Goal: Task Accomplishment & Management: Manage account settings

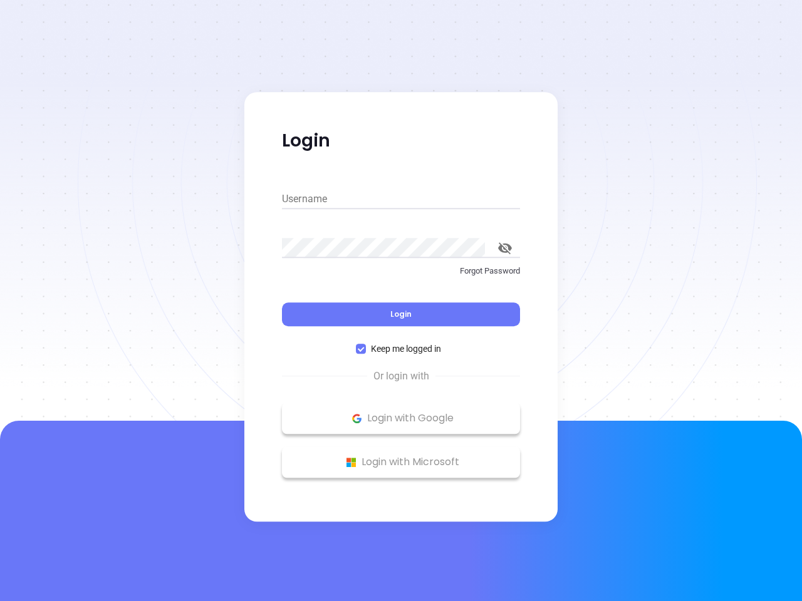
click at [401, 301] on div "Login" at bounding box center [401, 306] width 238 height 39
click at [401, 199] on input "Username" at bounding box center [401, 199] width 238 height 20
click at [505, 248] on icon "toggle password visibility" at bounding box center [505, 248] width 14 height 12
click at [401, 314] on span "Login" at bounding box center [400, 314] width 21 height 11
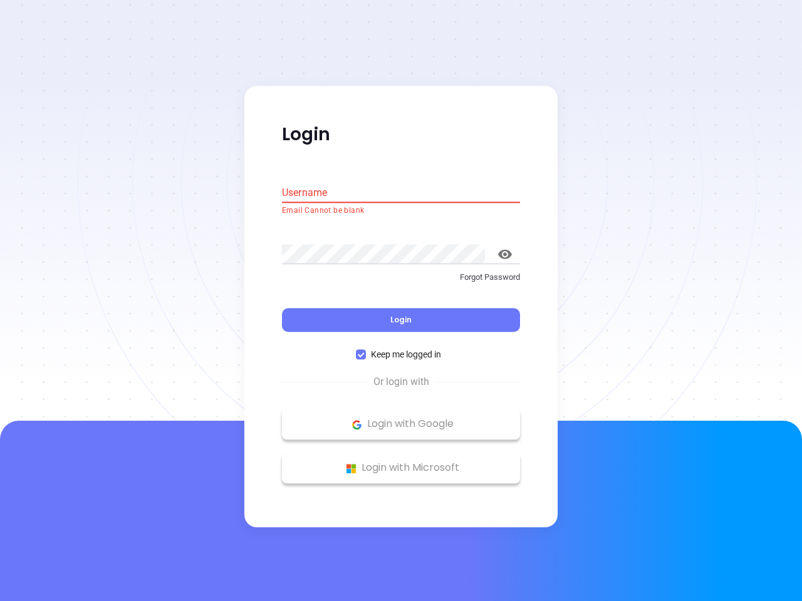
click at [401, 349] on span "Keep me logged in" at bounding box center [406, 355] width 80 height 14
click at [366, 350] on input "Keep me logged in" at bounding box center [361, 355] width 10 height 10
checkbox input "false"
click at [401, 418] on p "Login with Google" at bounding box center [400, 424] width 225 height 19
click at [401, 462] on p "Login with Microsoft" at bounding box center [400, 468] width 225 height 19
